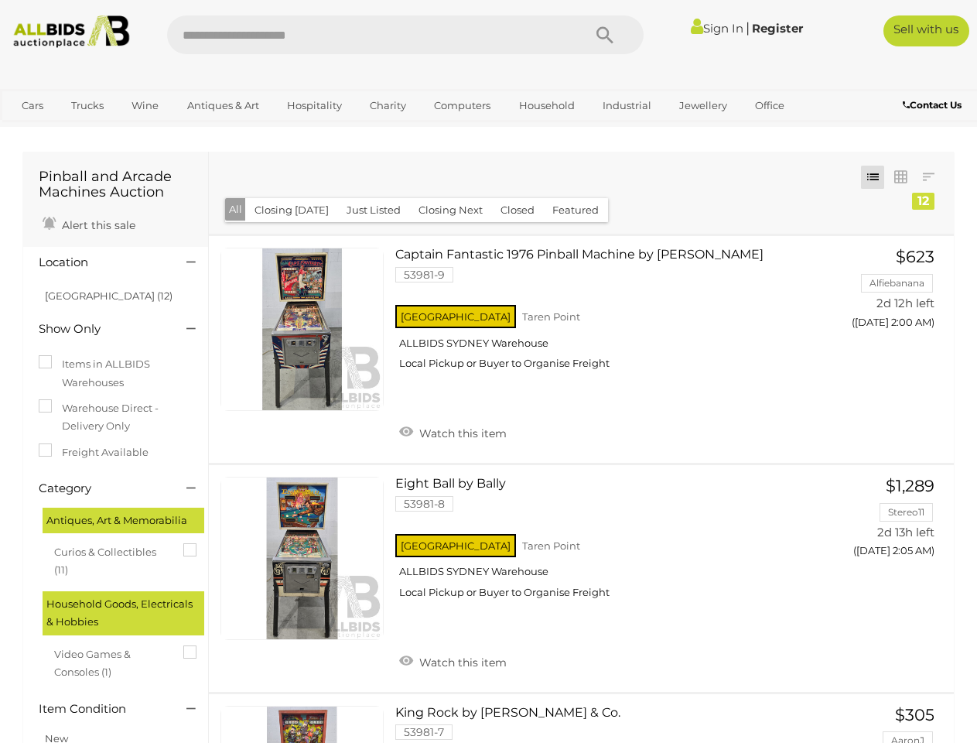
click at [605, 35] on icon "Search" at bounding box center [604, 35] width 17 height 23
click at [32, 105] on link "Cars" at bounding box center [33, 106] width 42 height 26
click at [87, 105] on link "Trucks" at bounding box center [87, 106] width 53 height 26
click at [145, 105] on link "Wine" at bounding box center [144, 106] width 47 height 26
click at [222, 105] on link "Antiques & Art" at bounding box center [223, 106] width 92 height 26
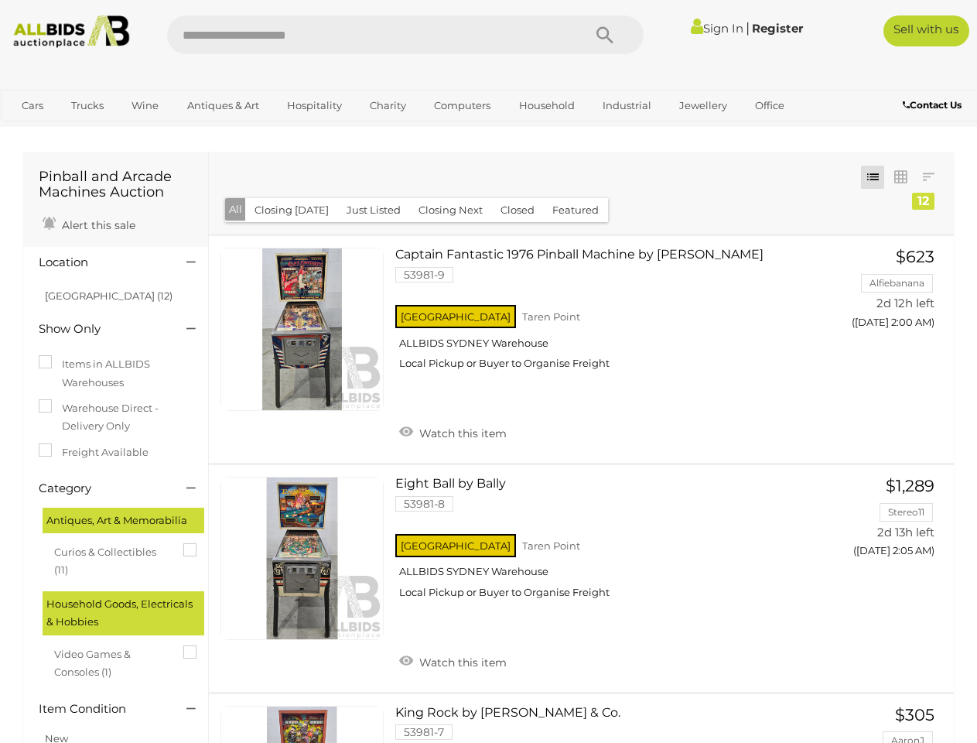
click at [313, 105] on link "Hospitality" at bounding box center [314, 106] width 75 height 26
click at [387, 105] on link "Charity" at bounding box center [388, 106] width 56 height 26
click at [460, 105] on link "Computers" at bounding box center [462, 106] width 77 height 26
click at [545, 105] on link "Household" at bounding box center [547, 106] width 76 height 26
click at [624, 105] on link "Industrial" at bounding box center [626, 106] width 69 height 26
